Goal: Check status: Check status

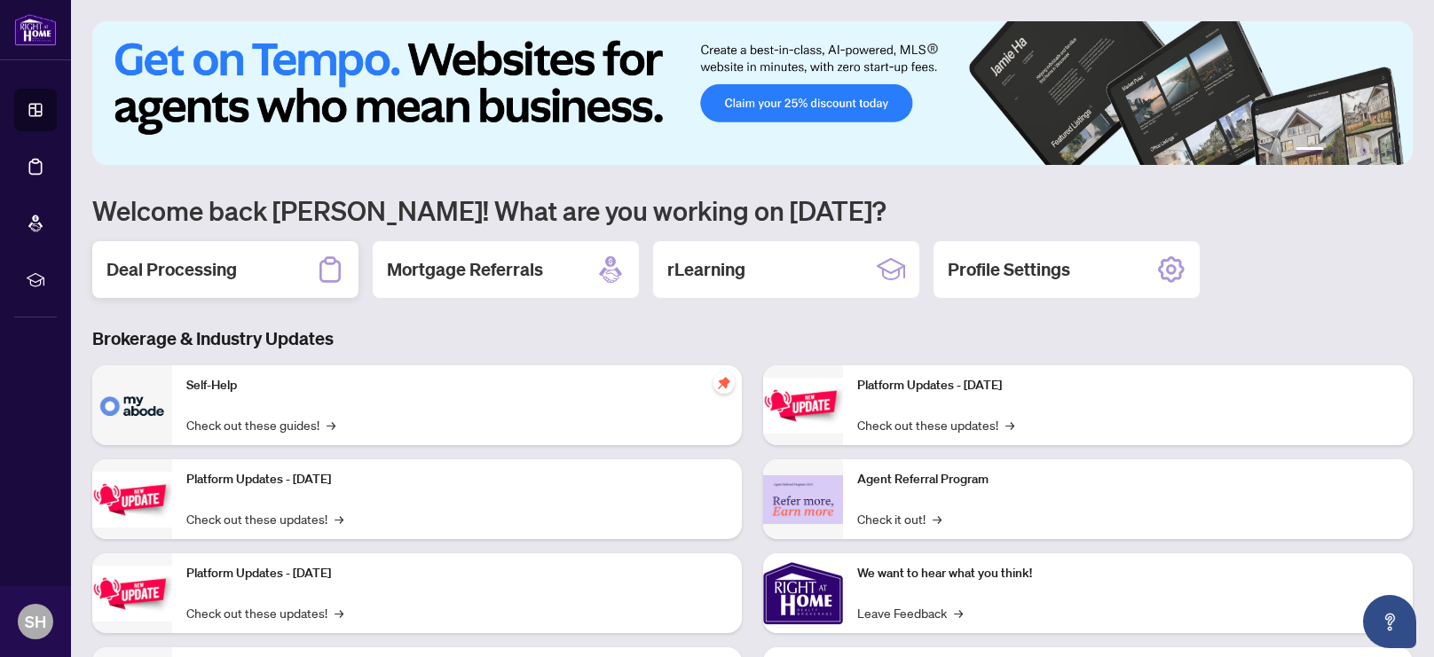
click at [196, 270] on h2 "Deal Processing" at bounding box center [171, 269] width 130 height 25
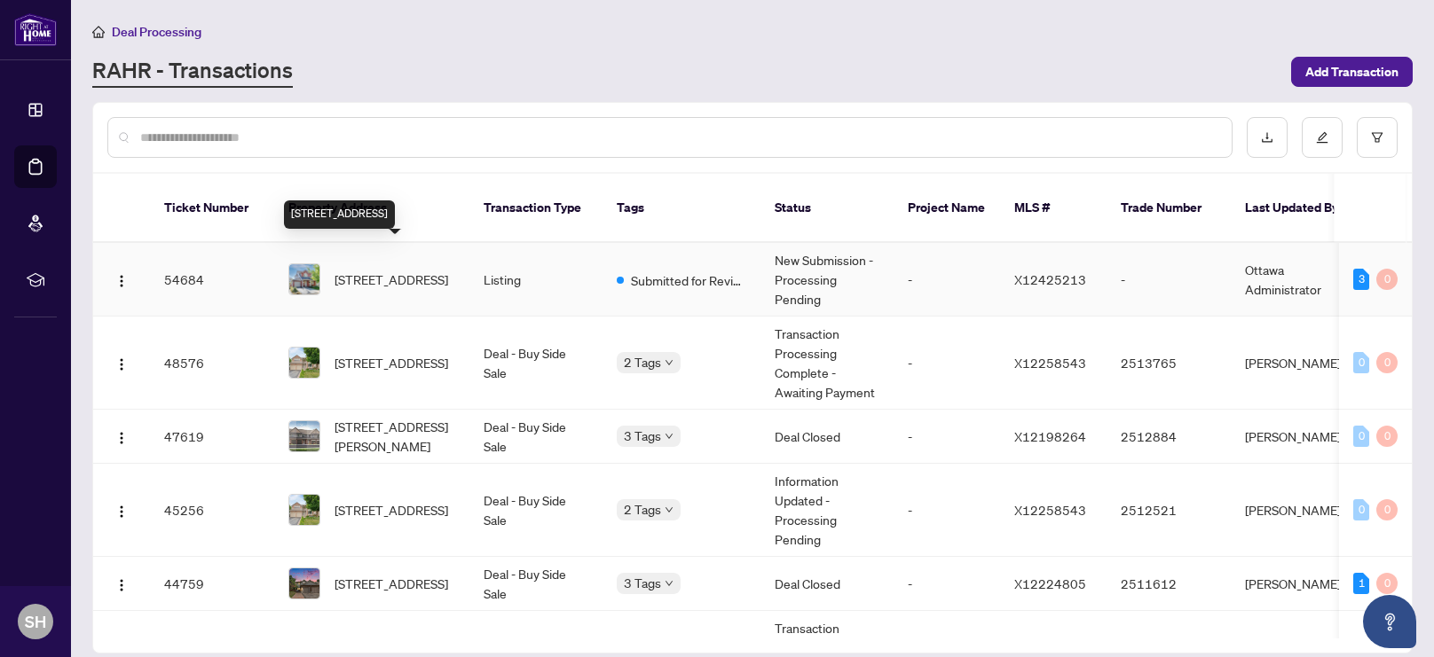
click at [386, 270] on span "[STREET_ADDRESS]" at bounding box center [391, 280] width 114 height 20
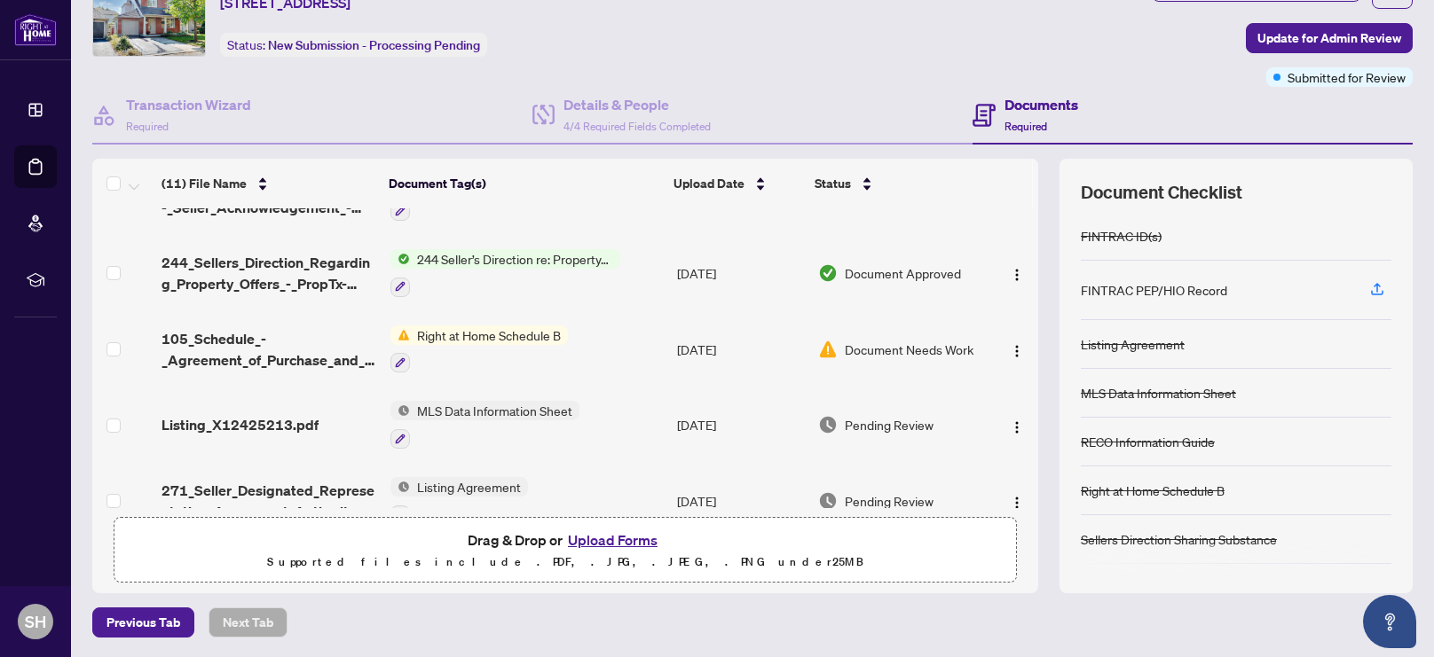
scroll to position [436, 0]
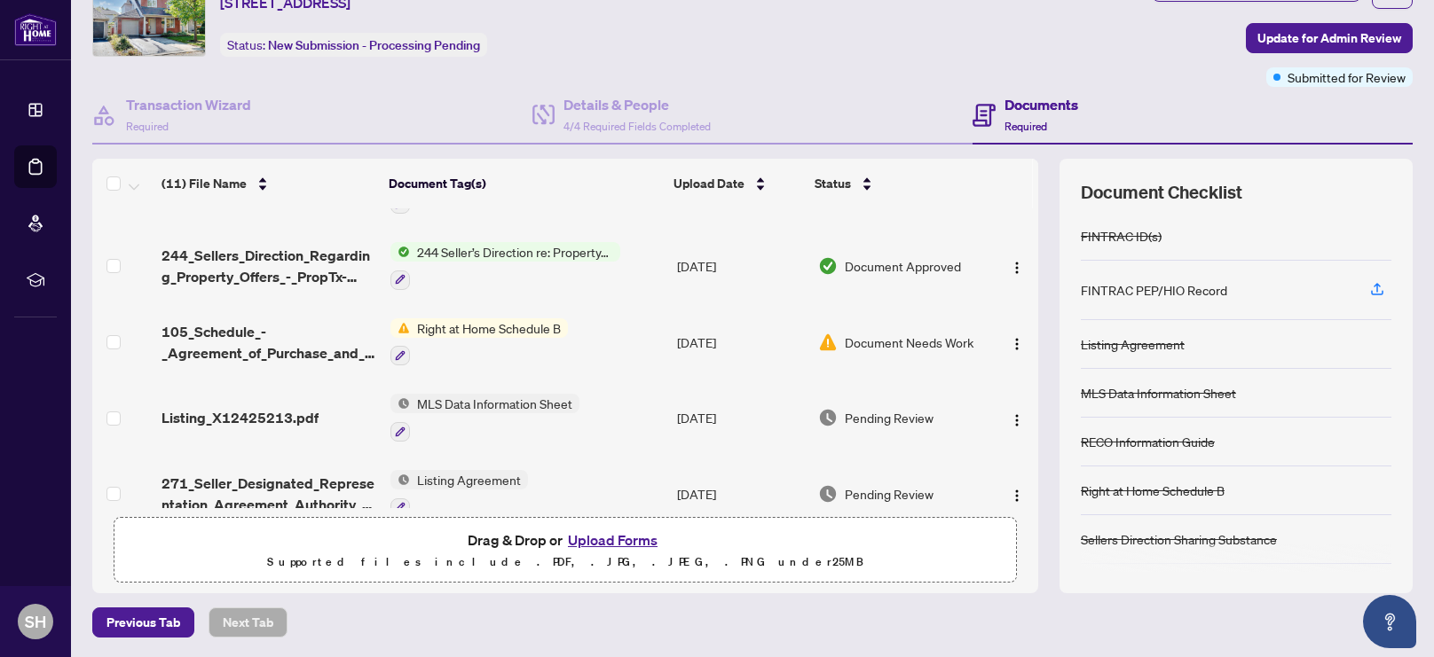
click at [860, 335] on span "Document Needs Work" at bounding box center [908, 343] width 129 height 20
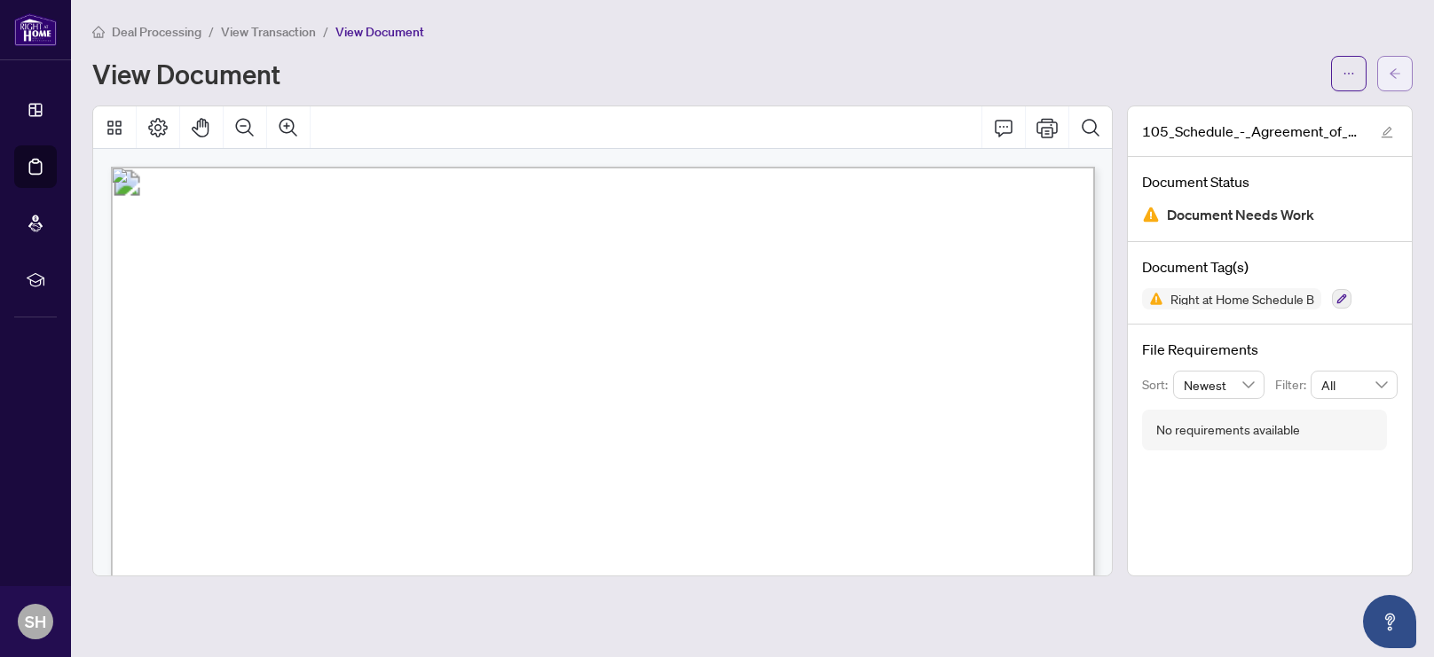
click at [1390, 71] on icon "arrow-left" at bounding box center [1394, 73] width 12 height 12
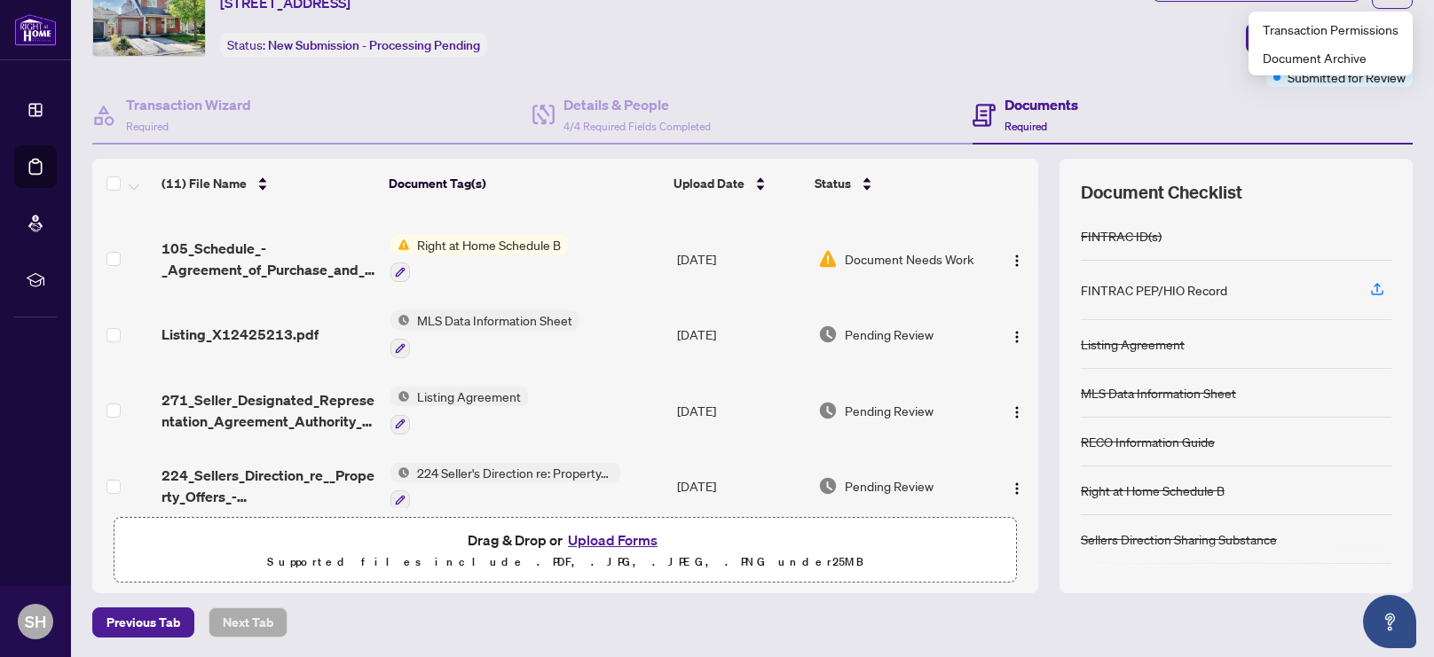
scroll to position [529, 0]
